Goal: Task Accomplishment & Management: Manage account settings

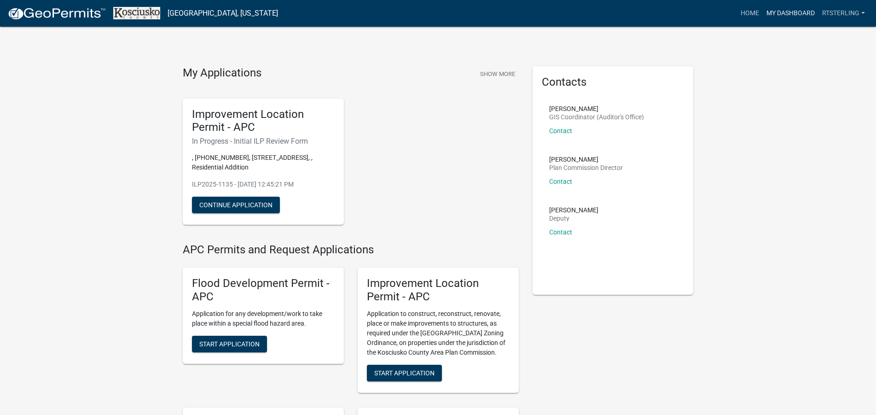
click at [798, 18] on link "My Dashboard" at bounding box center [791, 14] width 56 height 18
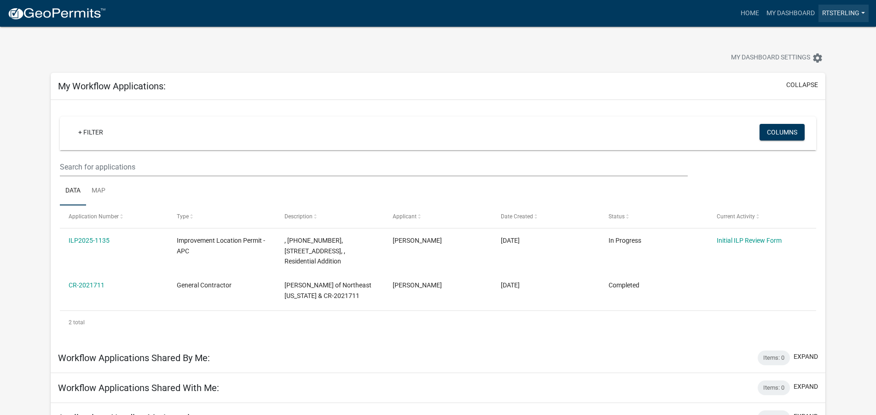
click at [858, 14] on link "rtsterling" at bounding box center [844, 14] width 50 height 18
click at [847, 57] on link "Contractor Profile" at bounding box center [829, 60] width 79 height 22
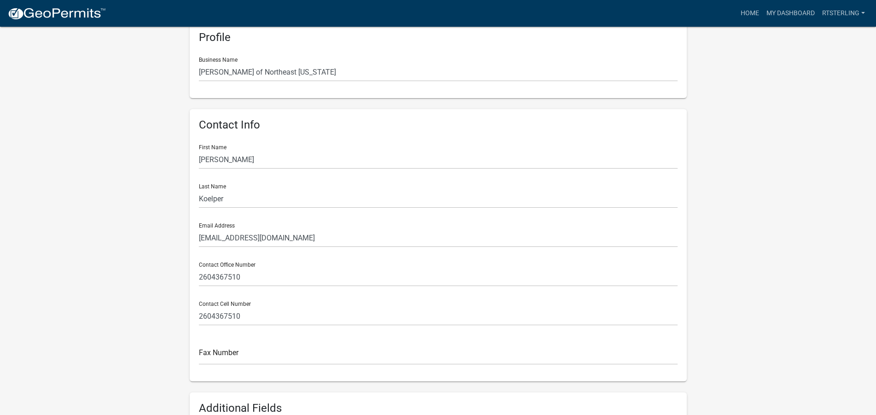
scroll to position [141, 0]
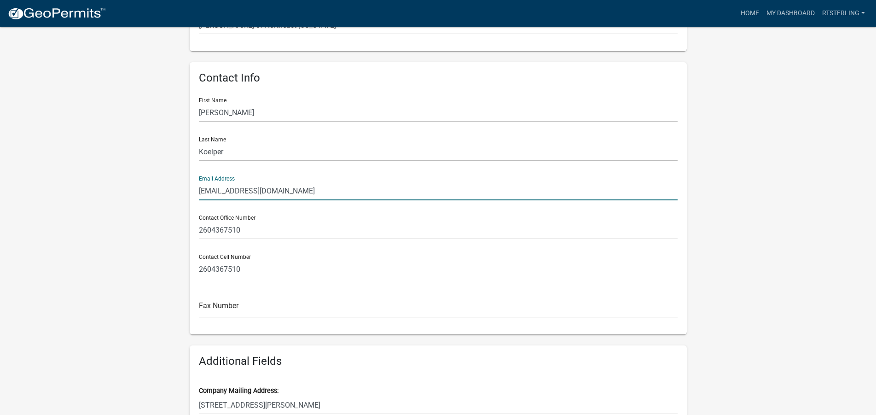
drag, startPoint x: 213, startPoint y: 191, endPoint x: 149, endPoint y: 199, distance: 64.5
type input "[PERSON_NAME][EMAIL_ADDRESS][DOMAIN_NAME]"
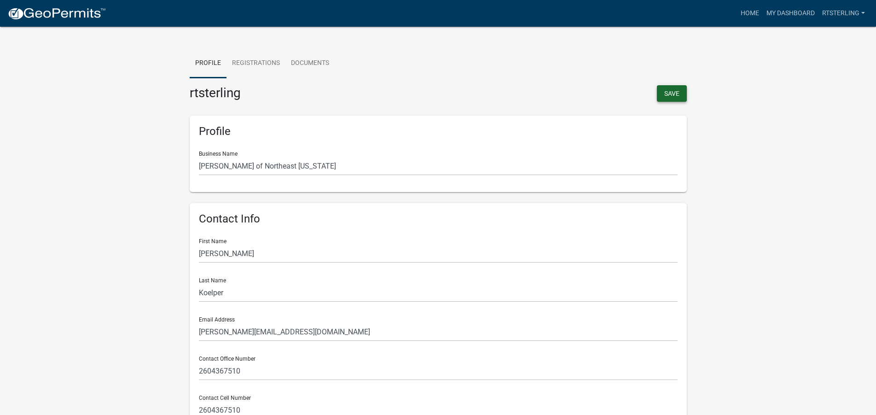
click at [670, 93] on button "Save" at bounding box center [672, 93] width 30 height 17
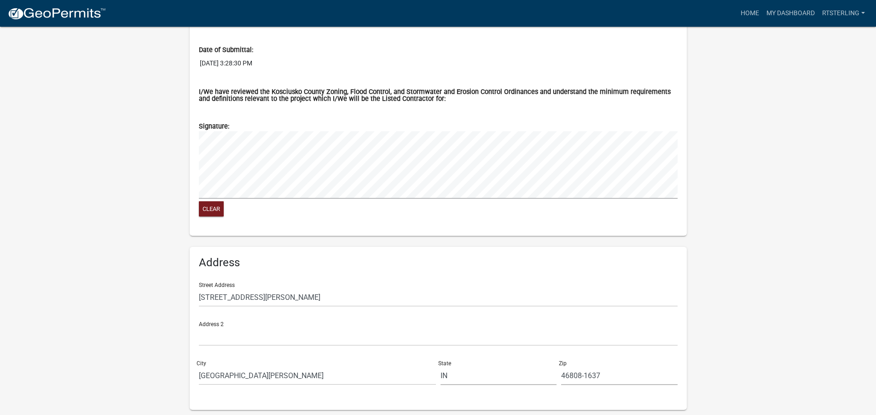
scroll to position [730, 0]
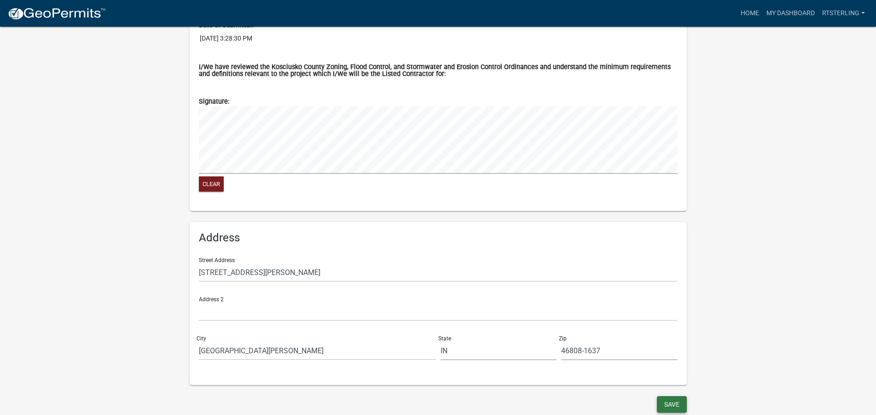
click at [674, 403] on button "Save" at bounding box center [672, 404] width 30 height 17
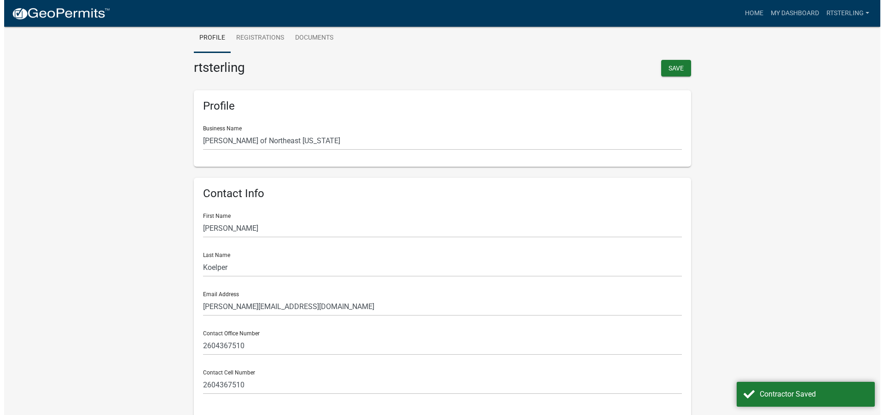
scroll to position [0, 0]
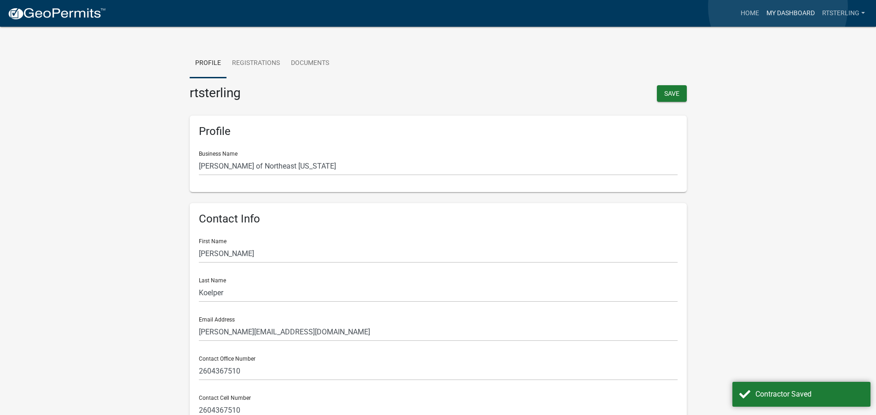
click at [778, 7] on link "My Dashboard" at bounding box center [791, 14] width 56 height 18
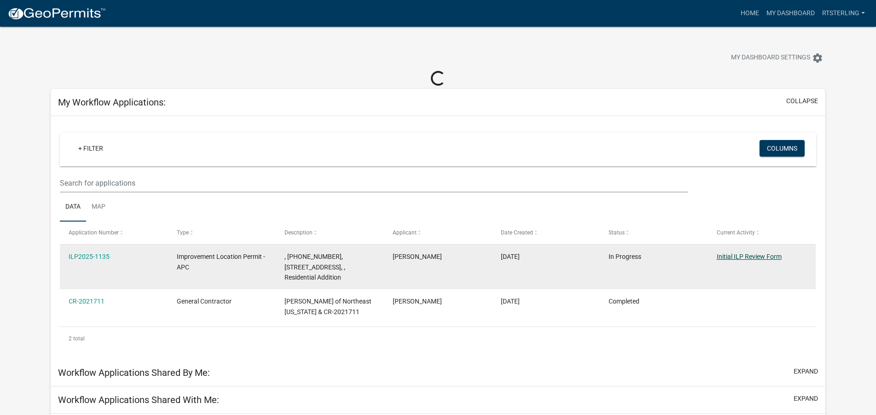
click at [739, 256] on link "Initial ILP Review Form" at bounding box center [749, 256] width 65 height 7
